Goal: Task Accomplishment & Management: Use online tool/utility

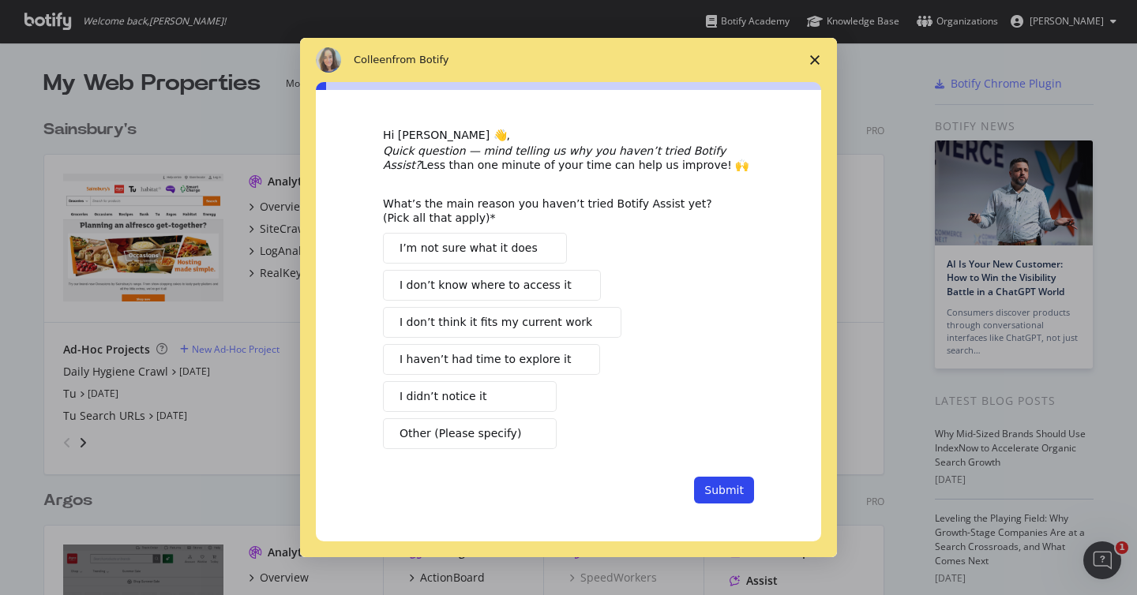
click at [812, 56] on polygon "Close survey" at bounding box center [814, 59] width 9 height 9
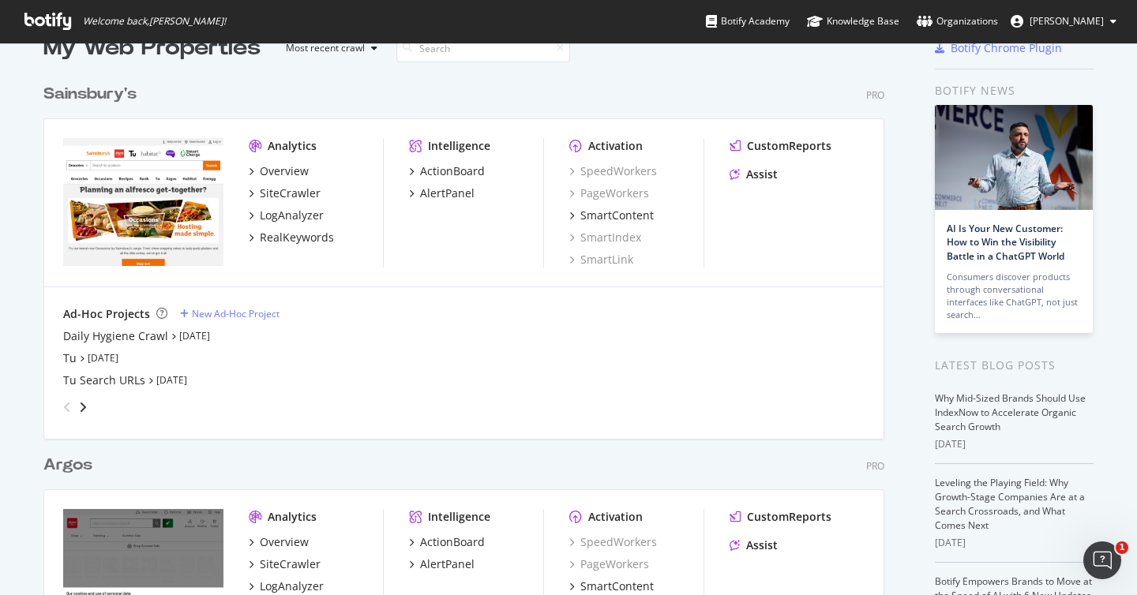
scroll to position [272, 0]
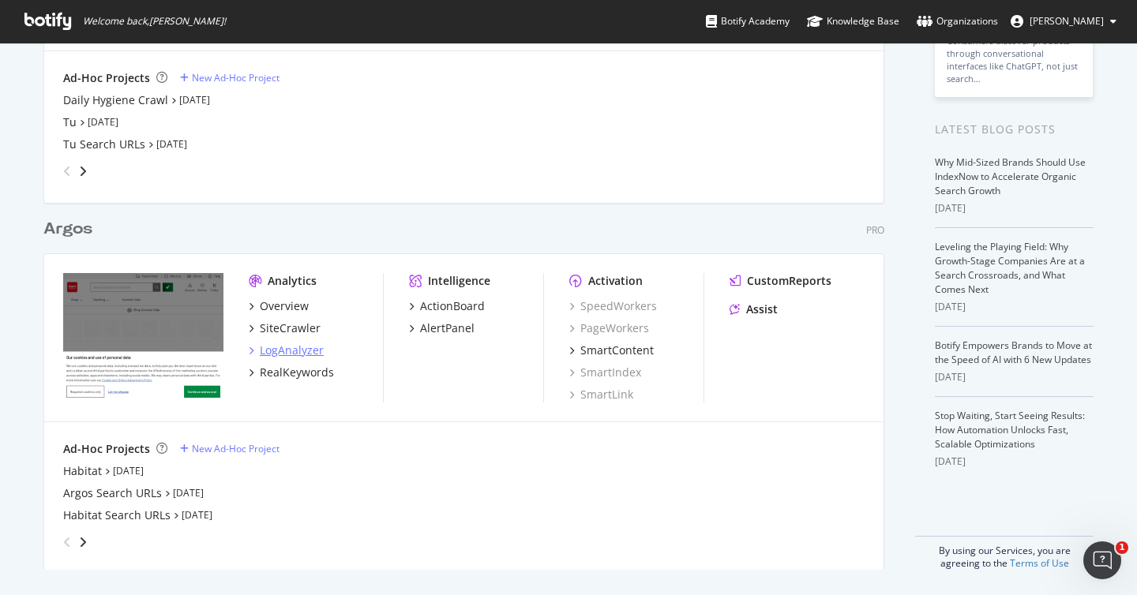
click at [295, 348] on div "LogAnalyzer" at bounding box center [292, 351] width 64 height 16
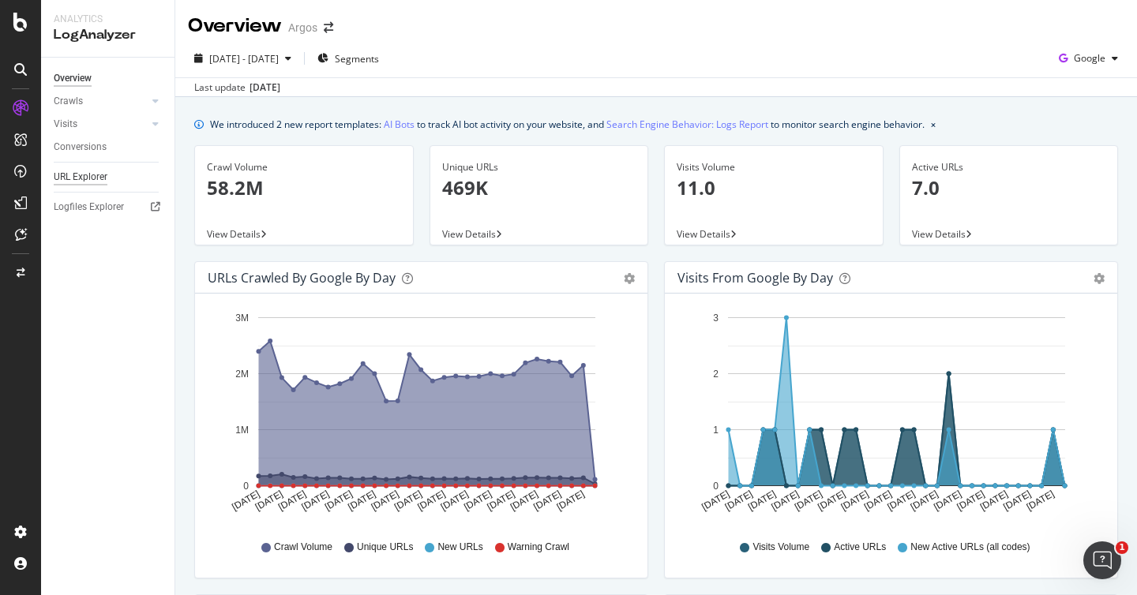
click at [77, 175] on div "URL Explorer" at bounding box center [81, 177] width 54 height 17
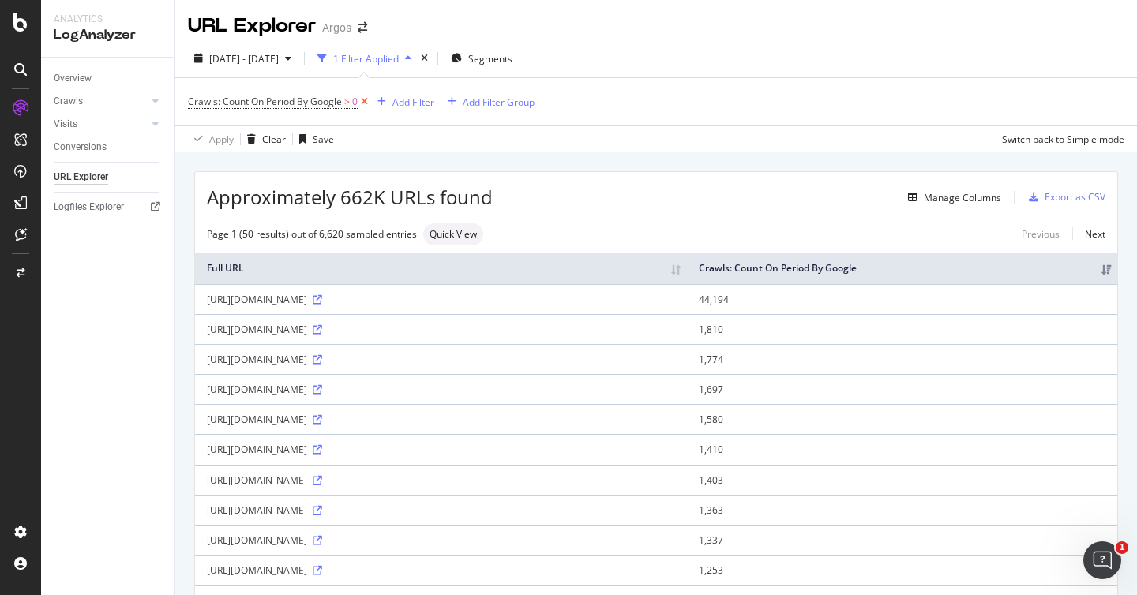
click at [368, 103] on icon at bounding box center [364, 102] width 13 height 16
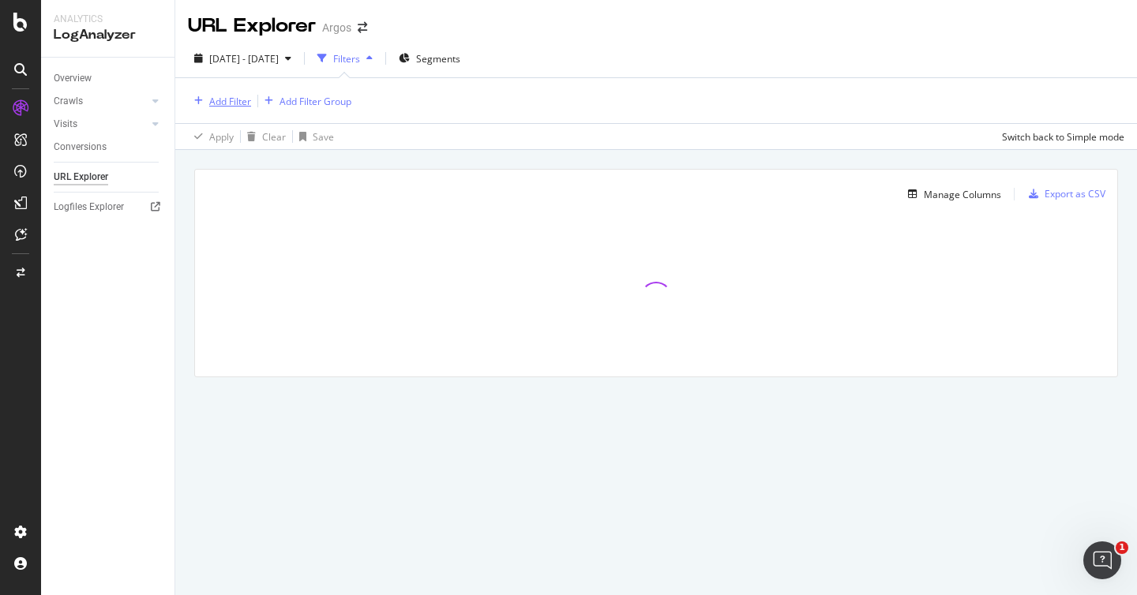
click at [224, 104] on div "Add Filter" at bounding box center [230, 101] width 42 height 13
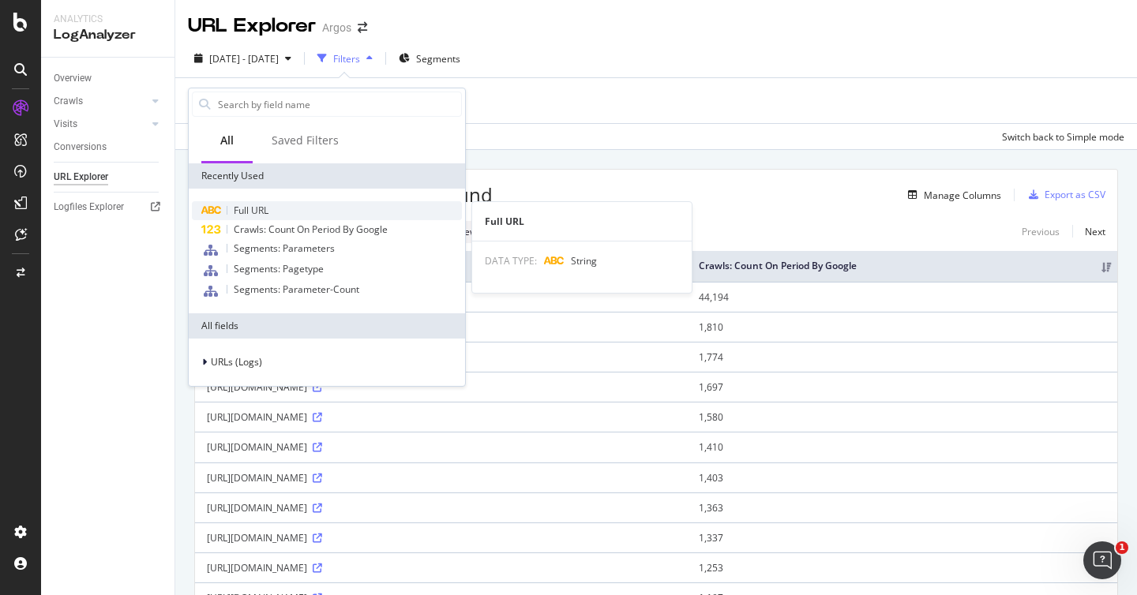
click at [280, 208] on div "Full URL" at bounding box center [327, 210] width 270 height 19
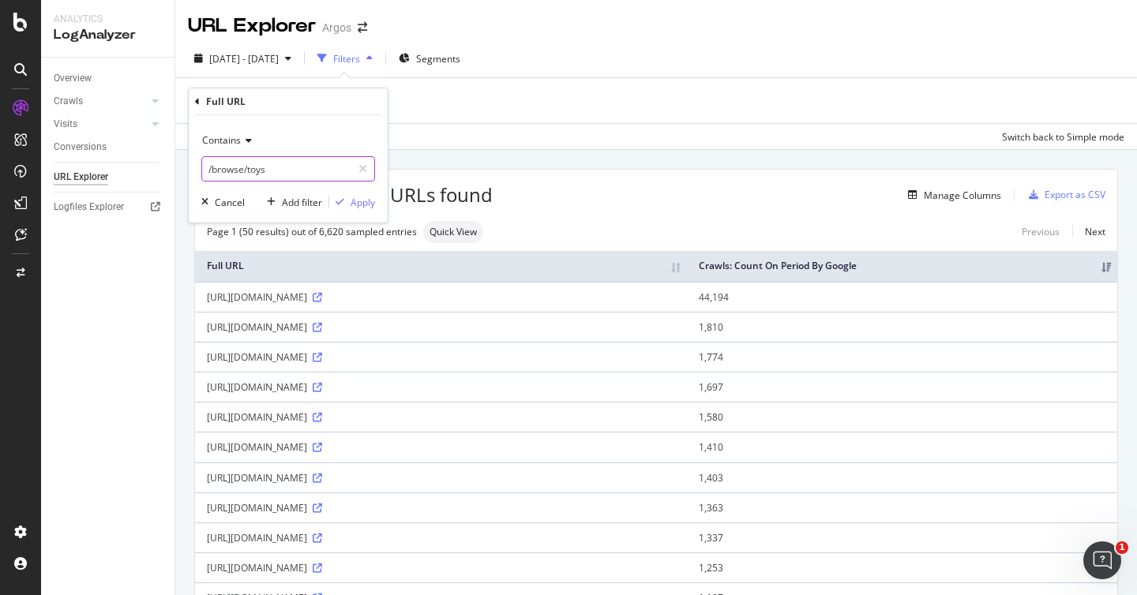
click at [293, 175] on input "/browse/toys" at bounding box center [276, 168] width 149 height 25
type input "txt"
click at [373, 201] on div "Apply" at bounding box center [363, 202] width 24 height 13
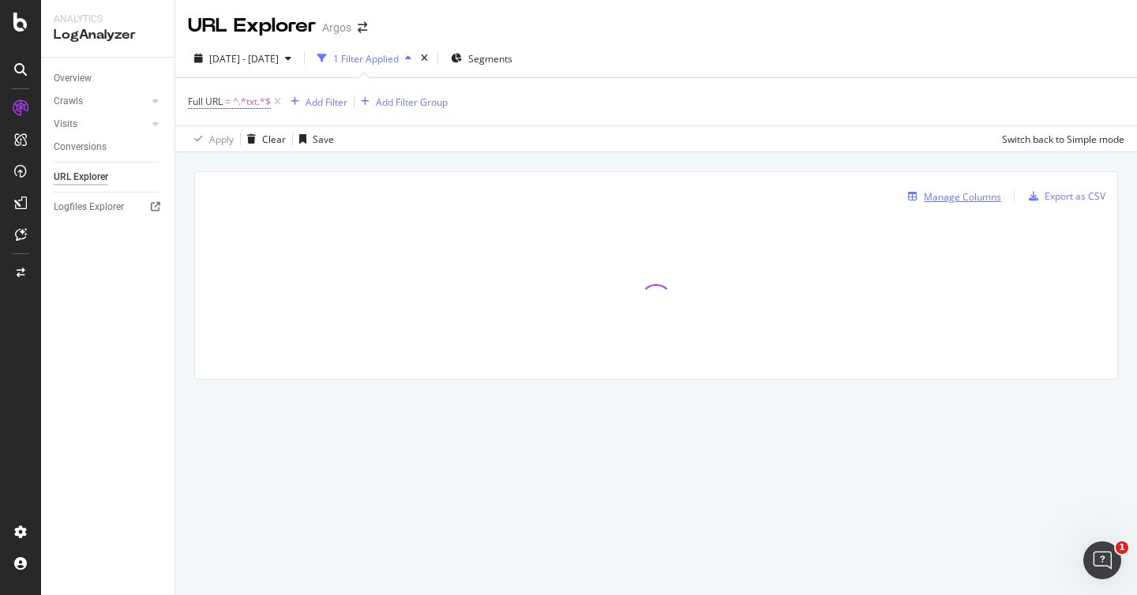
click at [950, 202] on div "Manage Columns" at bounding box center [962, 196] width 77 height 13
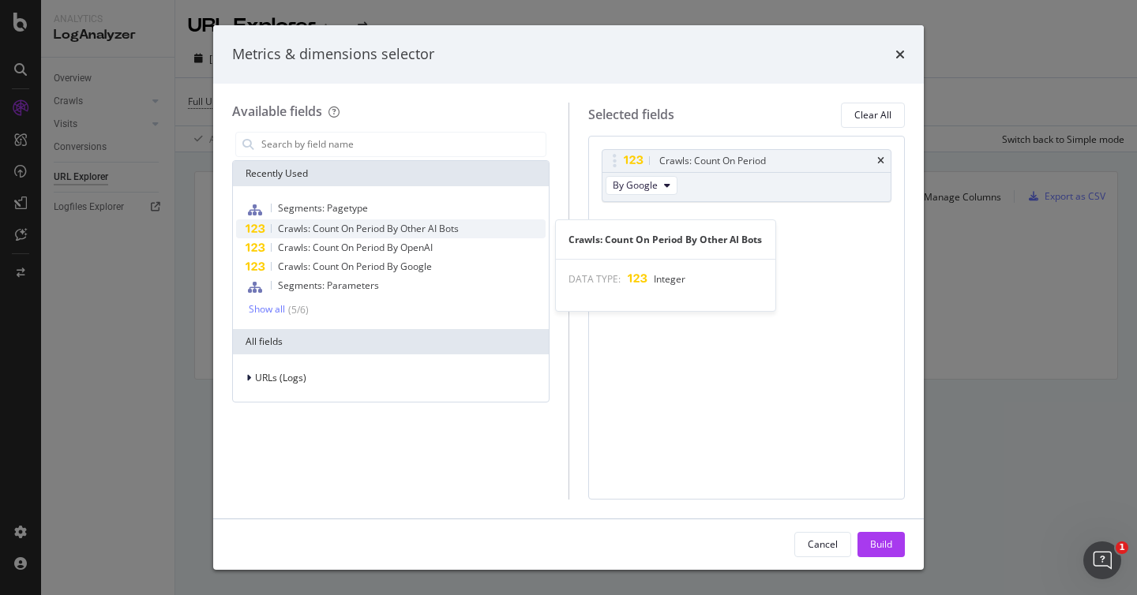
click at [445, 229] on span "Crawls: Count On Period By Other AI Bots" at bounding box center [368, 228] width 181 height 13
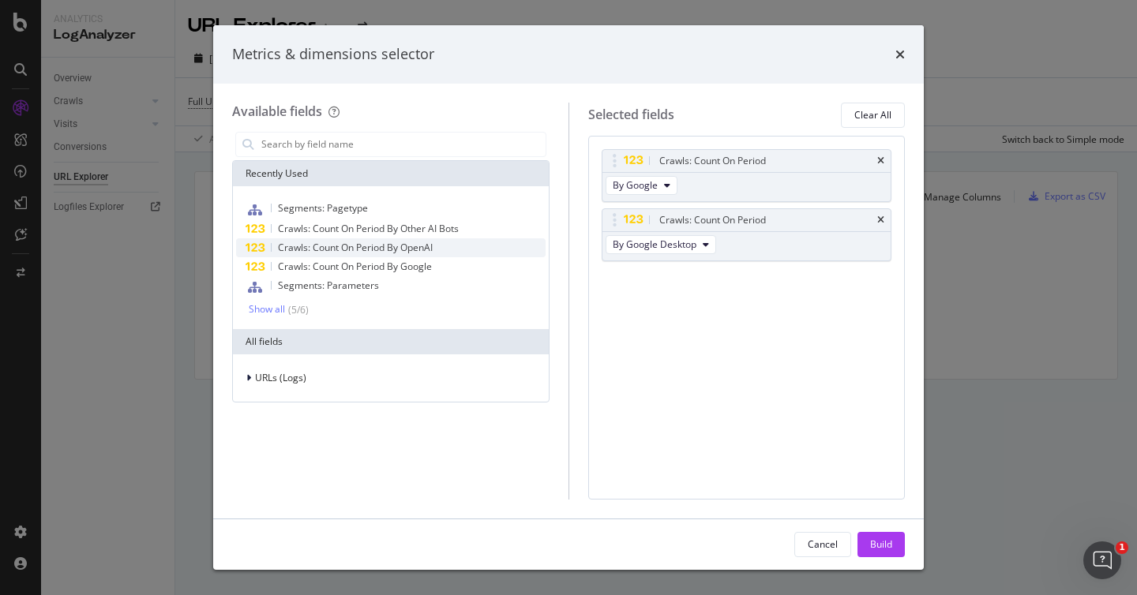
click at [429, 248] on span "Crawls: Count On Period By OpenAI" at bounding box center [355, 247] width 155 height 13
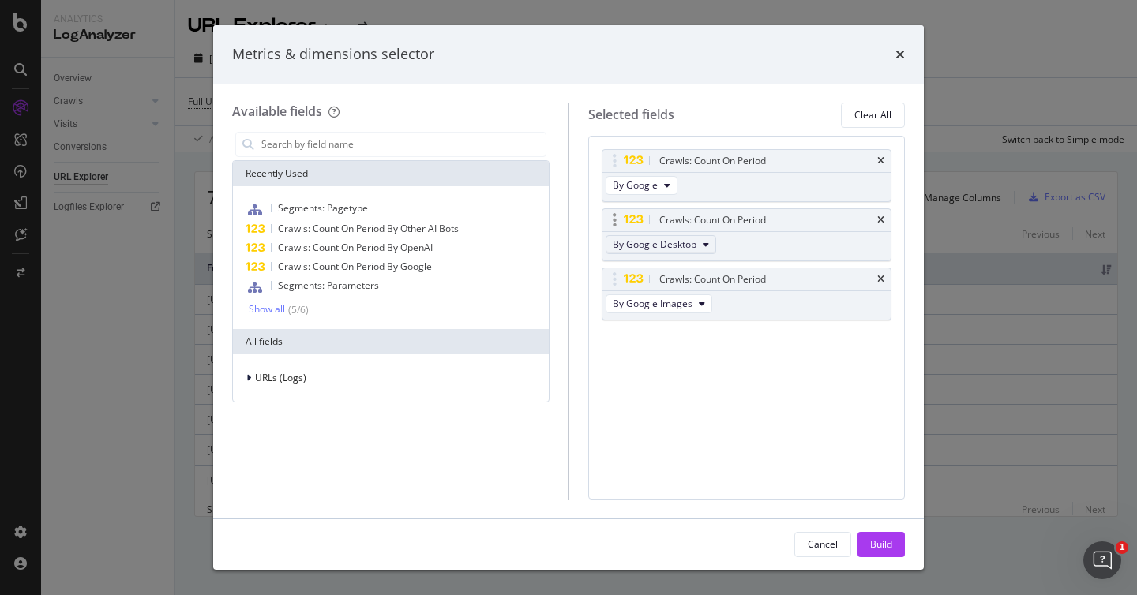
click at [652, 248] on span "By Google Desktop" at bounding box center [655, 244] width 84 height 13
click at [696, 321] on div "By OpenAI" at bounding box center [682, 313] width 150 height 23
click at [679, 301] on span "By Google Images" at bounding box center [653, 303] width 80 height 13
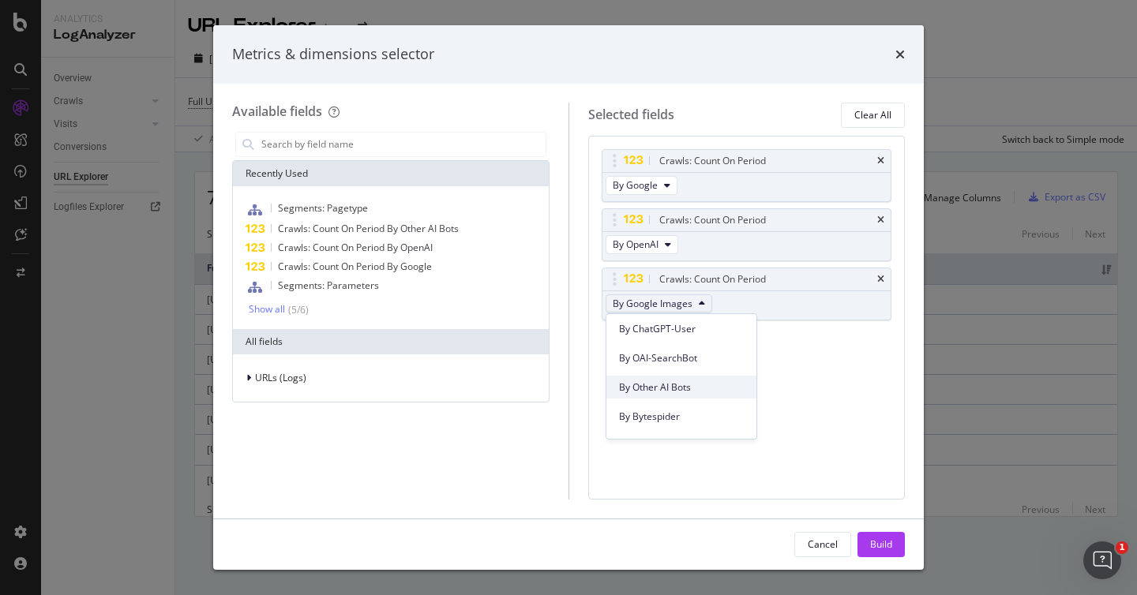
click at [667, 386] on span "By Other AI Bots" at bounding box center [681, 388] width 125 height 14
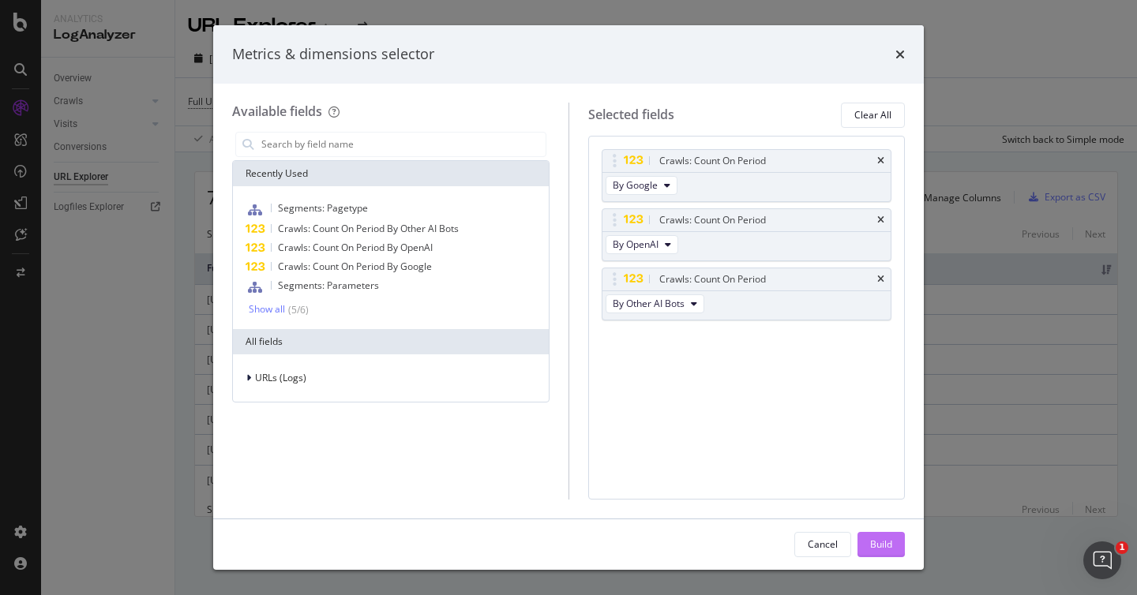
click at [879, 546] on div "Build" at bounding box center [881, 544] width 22 height 13
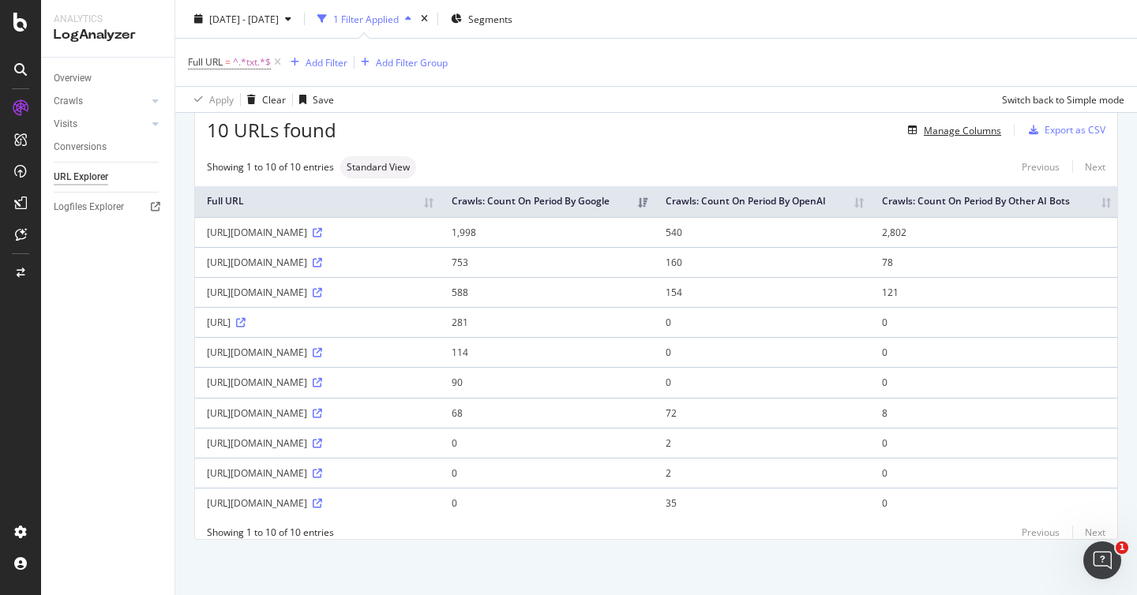
scroll to position [58, 0]
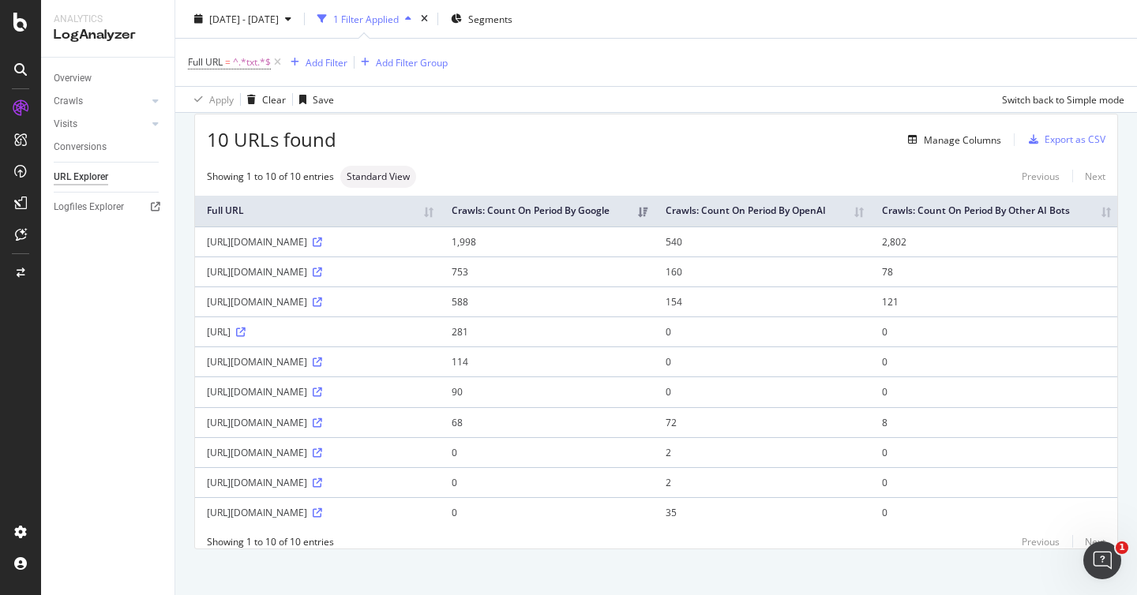
click at [92, 339] on div "Overview Crawls Daily Distribution Segments Distribution HTTP Codes Resources V…" at bounding box center [107, 327] width 133 height 538
click at [134, 314] on div "Overview Crawls Daily Distribution Segments Distribution HTTP Codes Resources V…" at bounding box center [107, 327] width 133 height 538
